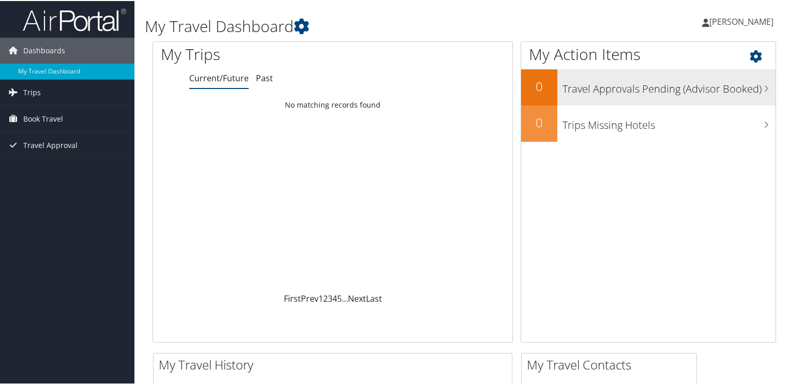
click at [702, 102] on div "Travel Approvals Pending (Advisor Booked)" at bounding box center [666, 86] width 218 height 36
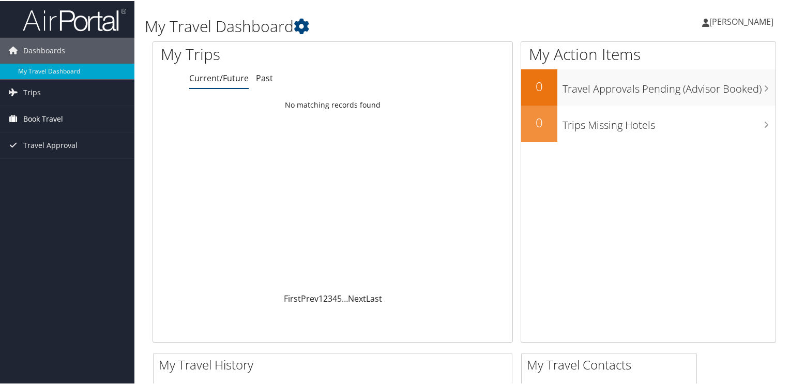
click at [34, 124] on span "Book Travel" at bounding box center [43, 118] width 40 height 26
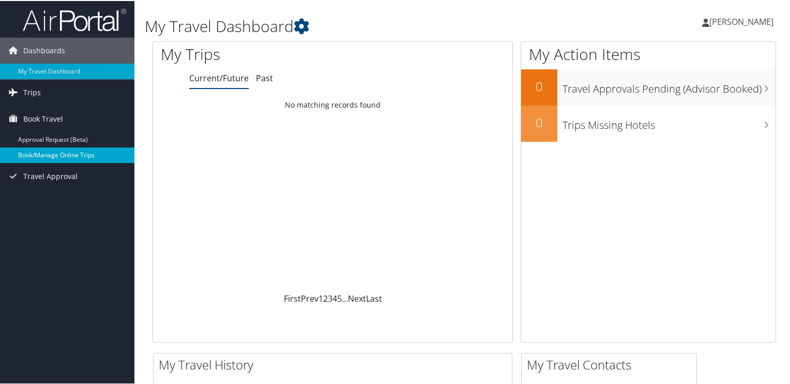
click at [39, 152] on link "Book/Manage Online Trips" at bounding box center [67, 154] width 134 height 16
